Goal: Navigation & Orientation: Find specific page/section

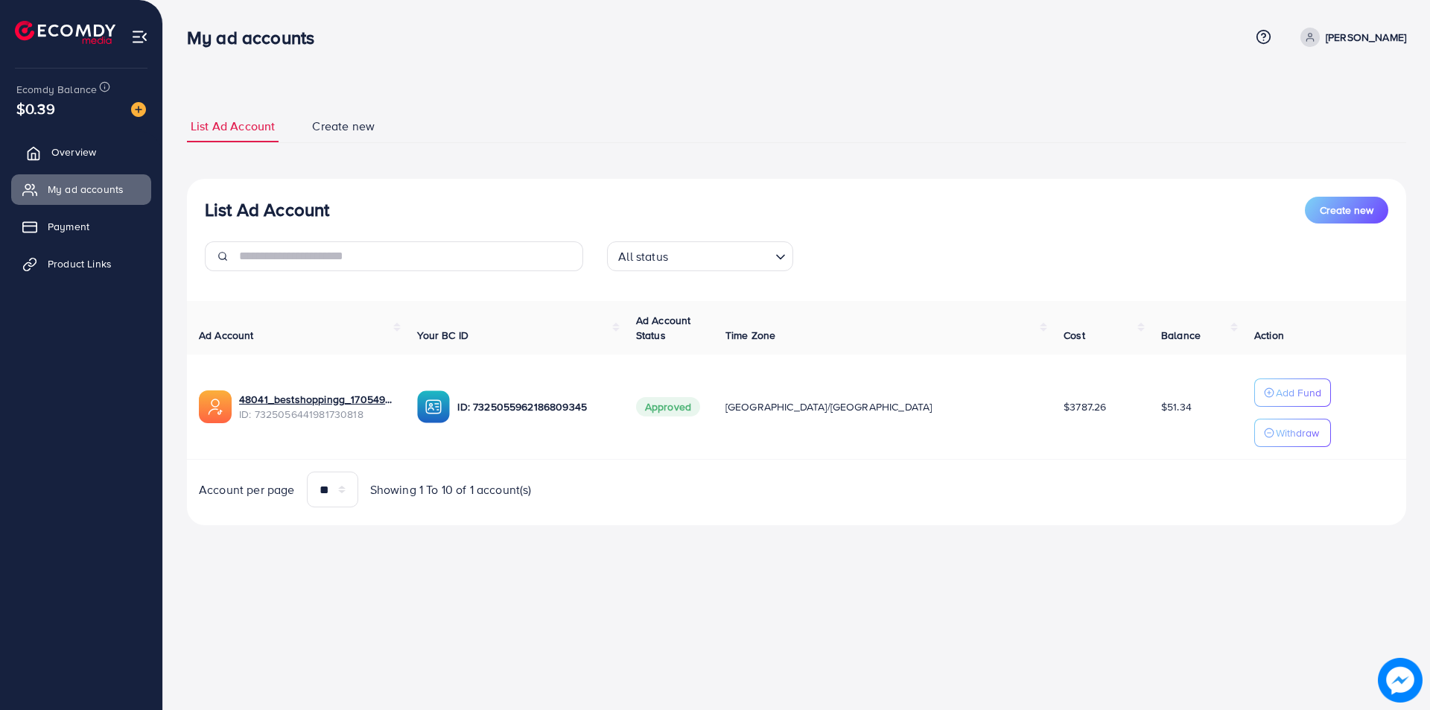
click at [68, 149] on span "Overview" at bounding box center [73, 151] width 45 height 15
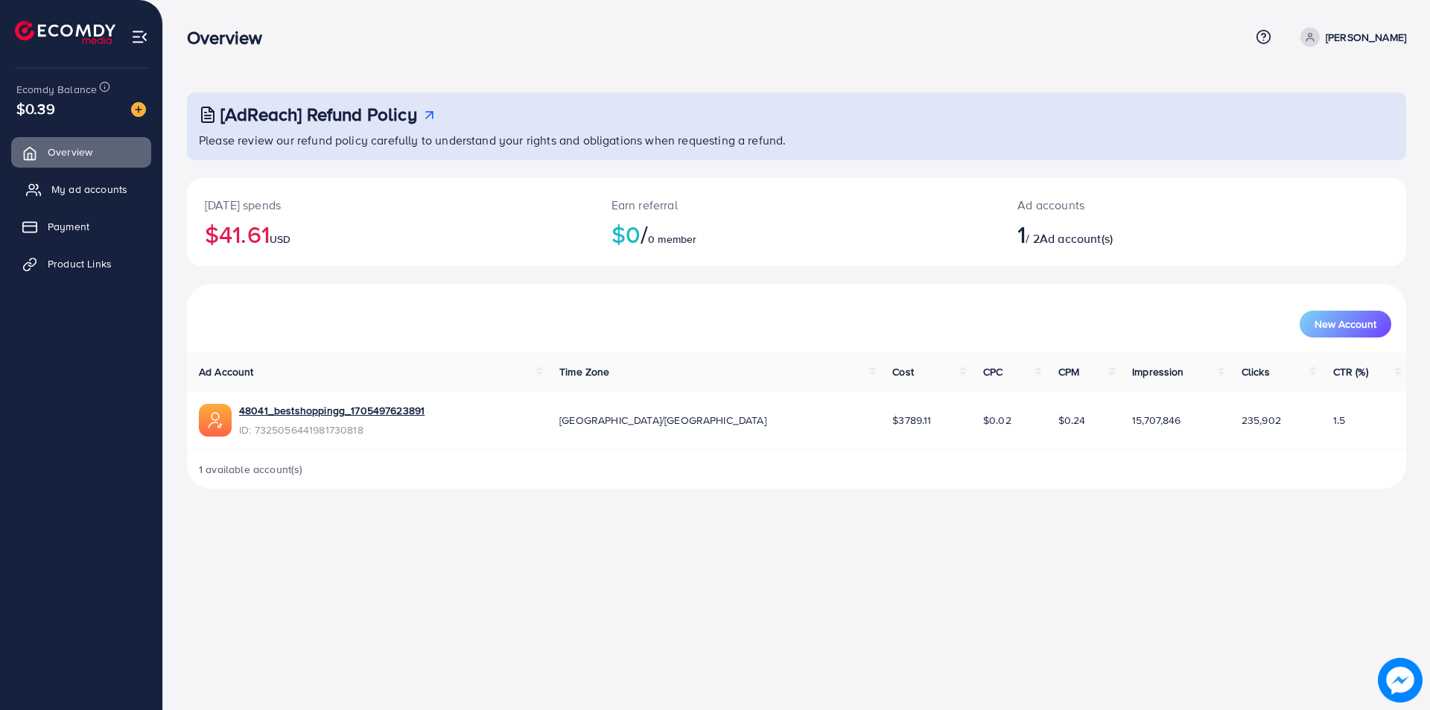
click at [54, 183] on span "My ad accounts" at bounding box center [89, 189] width 76 height 15
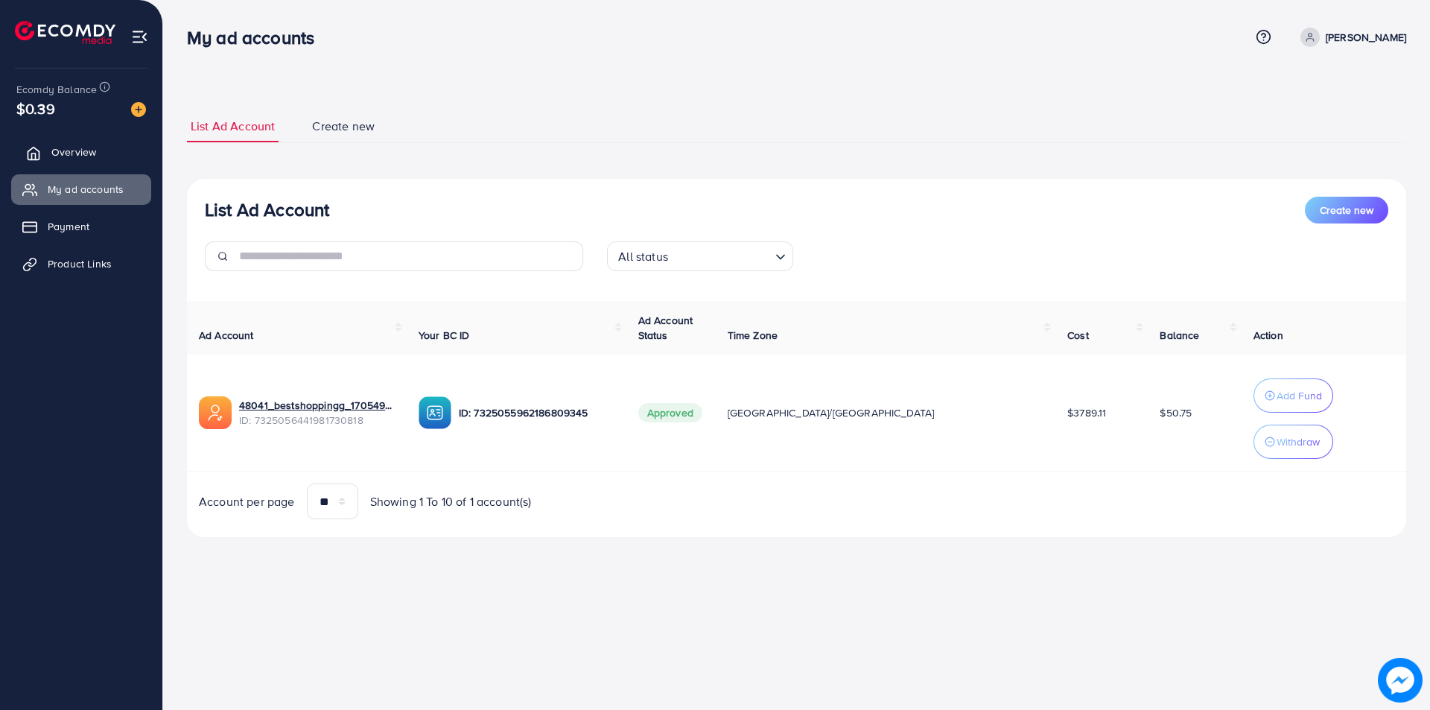
click at [77, 152] on span "Overview" at bounding box center [73, 151] width 45 height 15
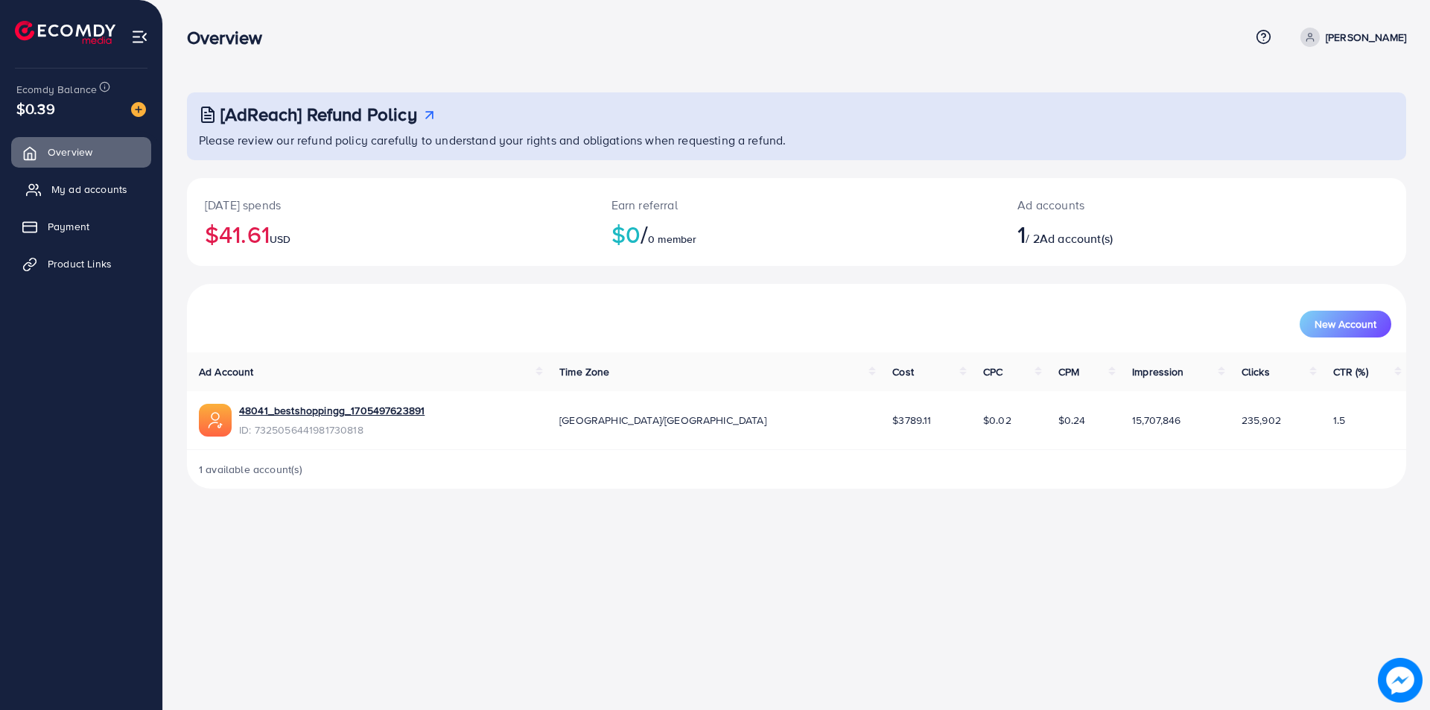
click at [78, 188] on span "My ad accounts" at bounding box center [89, 189] width 76 height 15
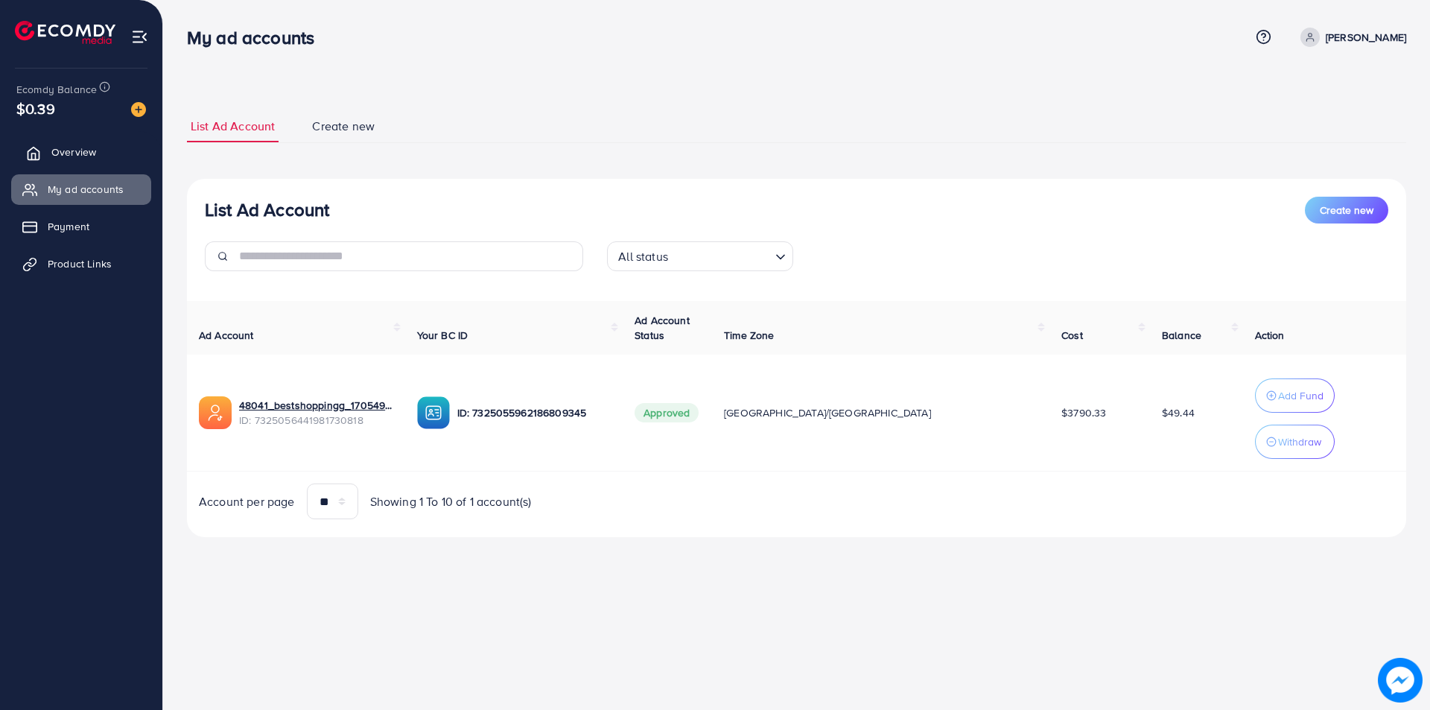
click at [75, 156] on span "Overview" at bounding box center [73, 151] width 45 height 15
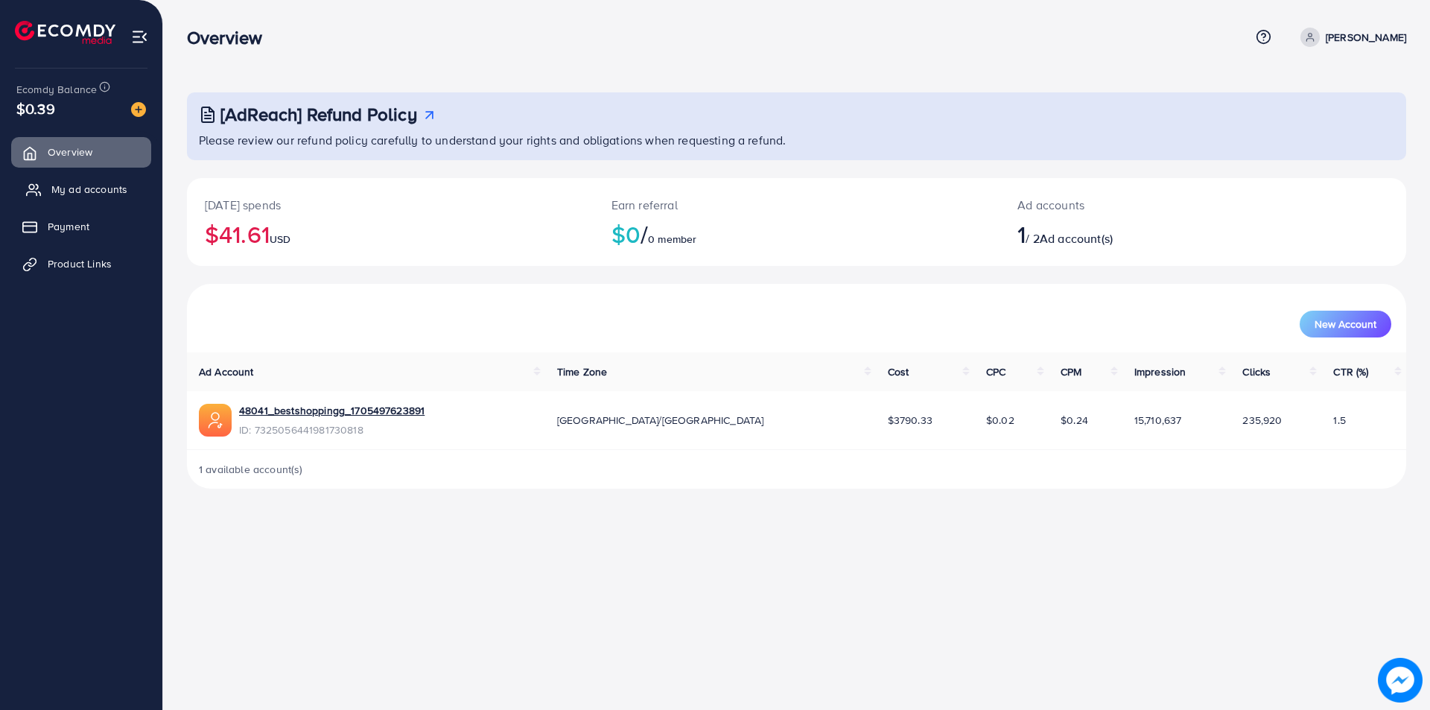
click at [63, 191] on span "My ad accounts" at bounding box center [89, 189] width 76 height 15
